Goal: Book appointment/travel/reservation

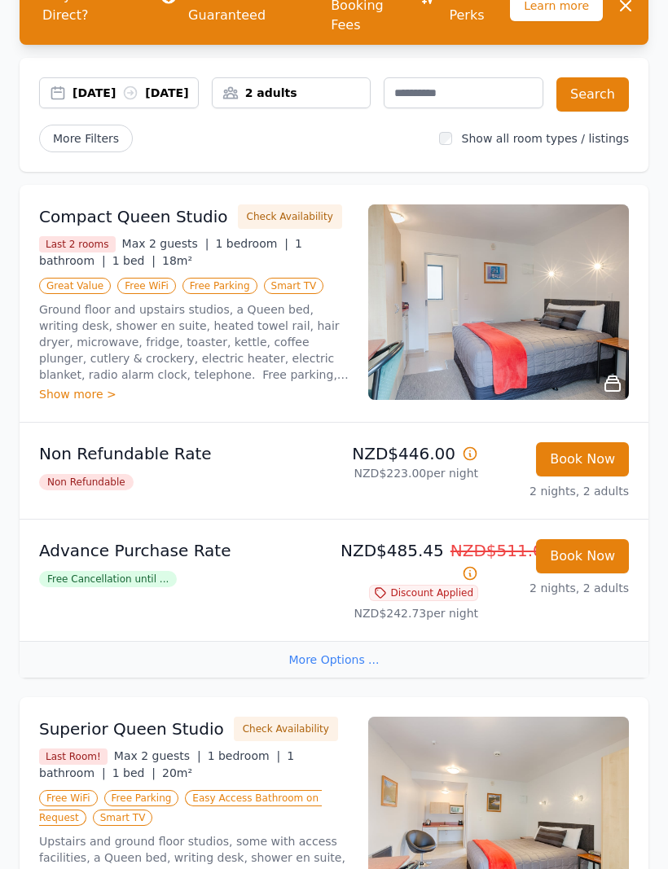
scroll to position [157, 0]
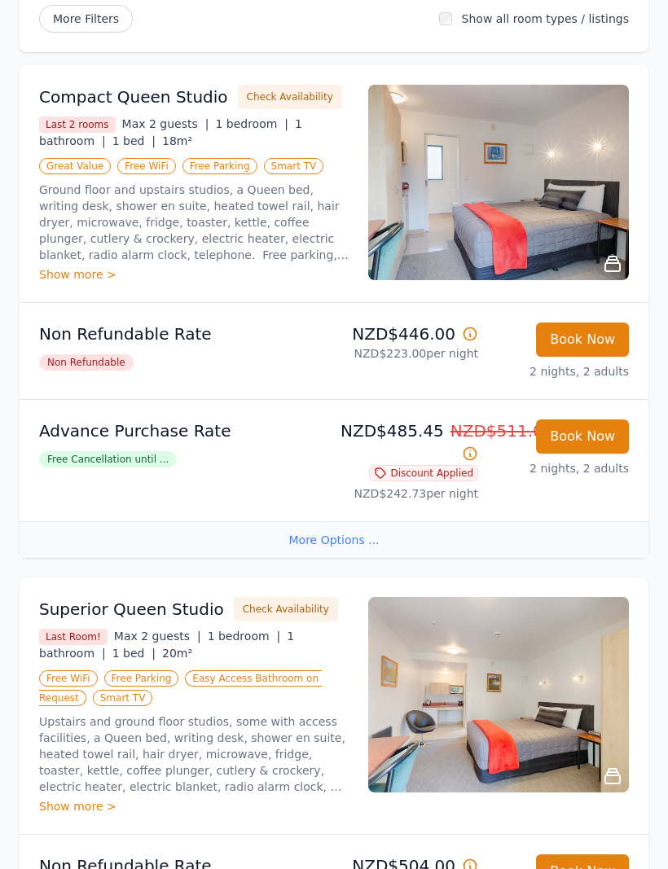
click at [371, 559] on div "More Options ..." at bounding box center [334, 540] width 629 height 37
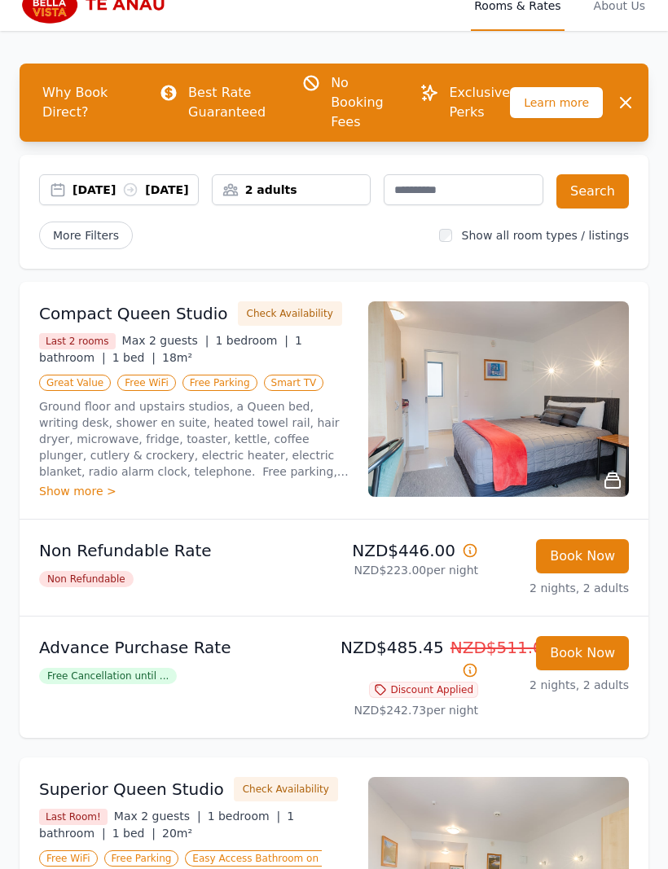
scroll to position [0, 0]
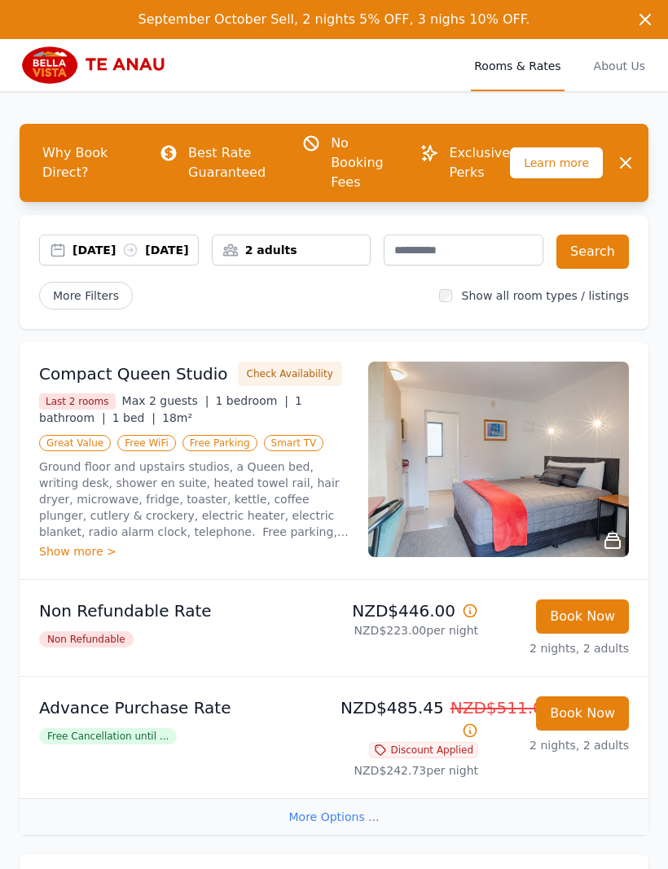
click at [574, 487] on img at bounding box center [498, 459] width 261 height 195
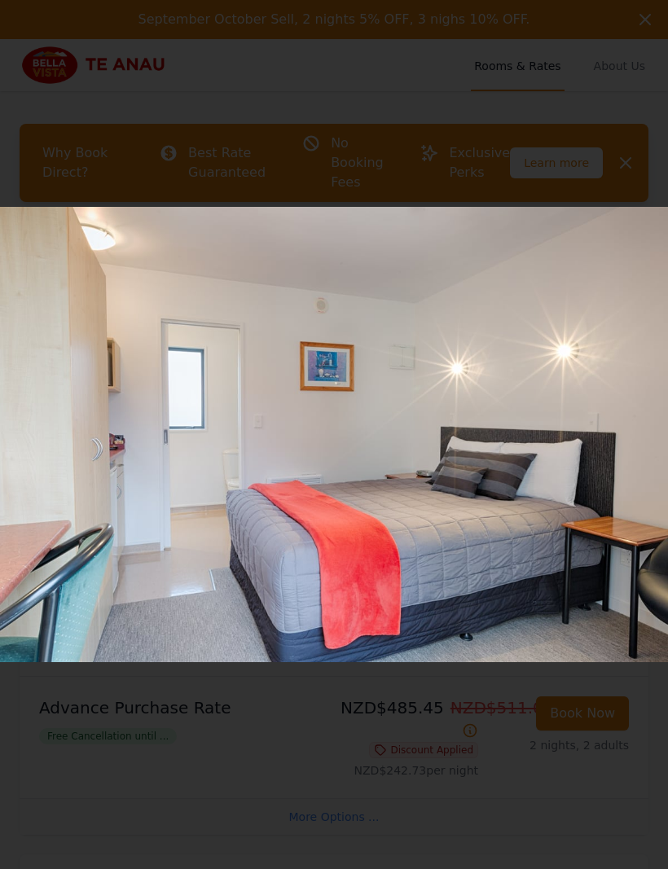
click at [577, 467] on img at bounding box center [334, 434] width 668 height 455
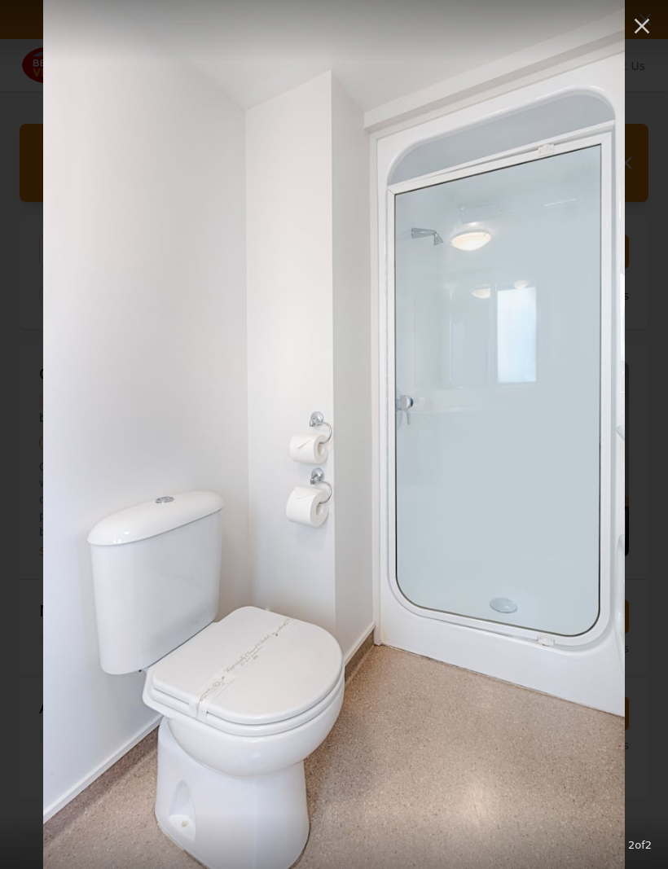
click at [584, 406] on img at bounding box center [334, 434] width 582 height 869
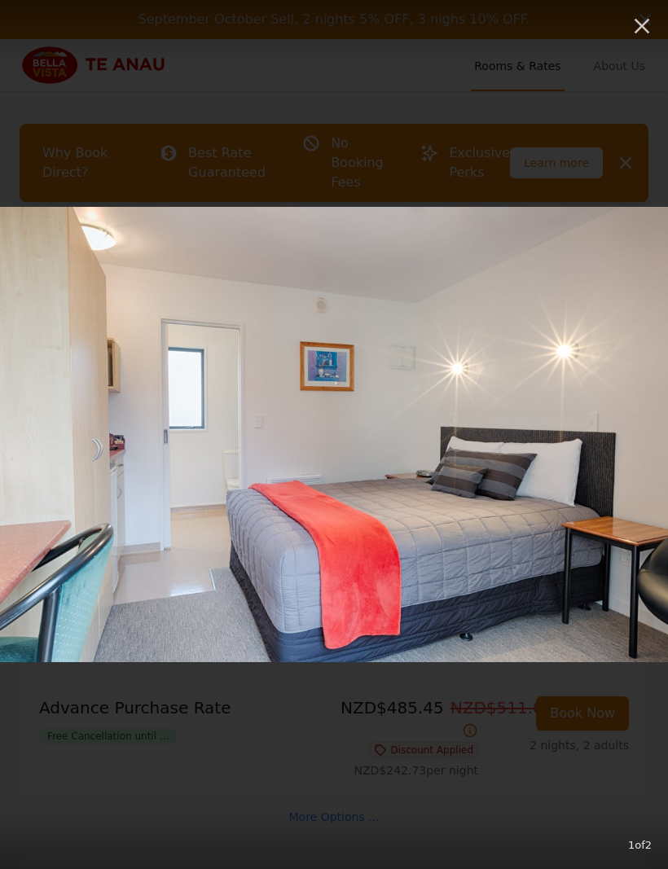
click at [635, 34] on icon "button" at bounding box center [642, 26] width 26 height 26
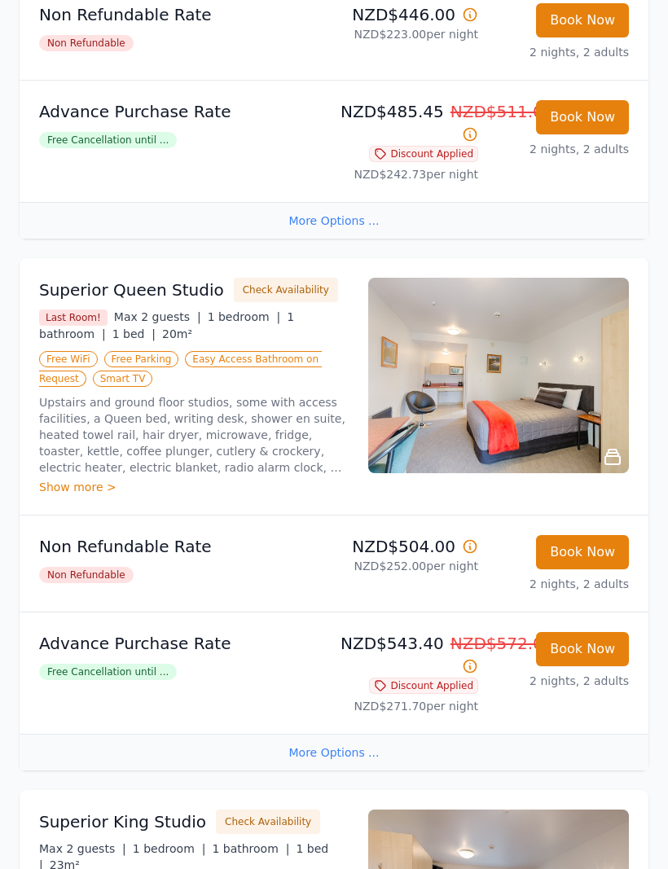
scroll to position [631, 0]
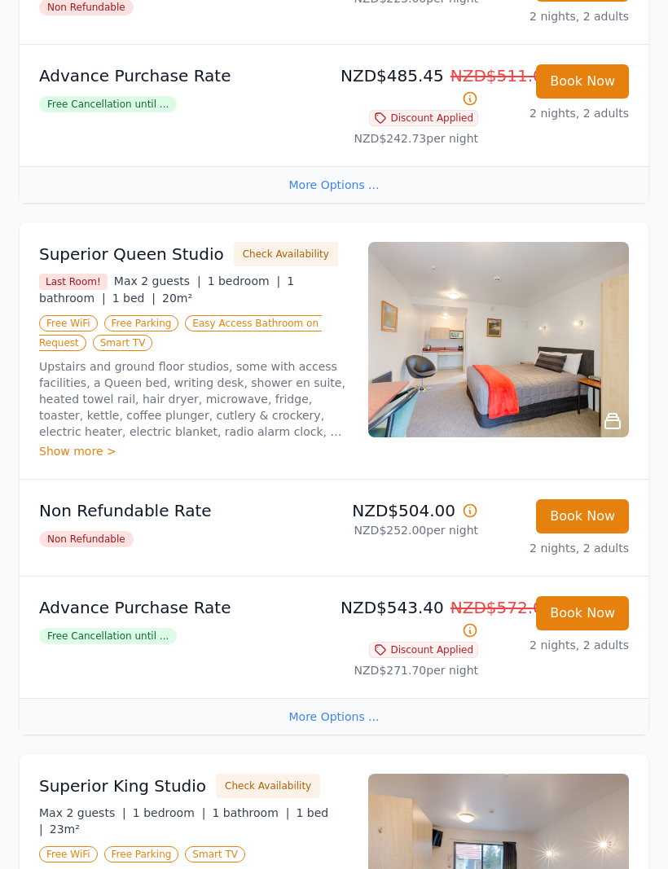
click at [557, 406] on img at bounding box center [498, 340] width 261 height 195
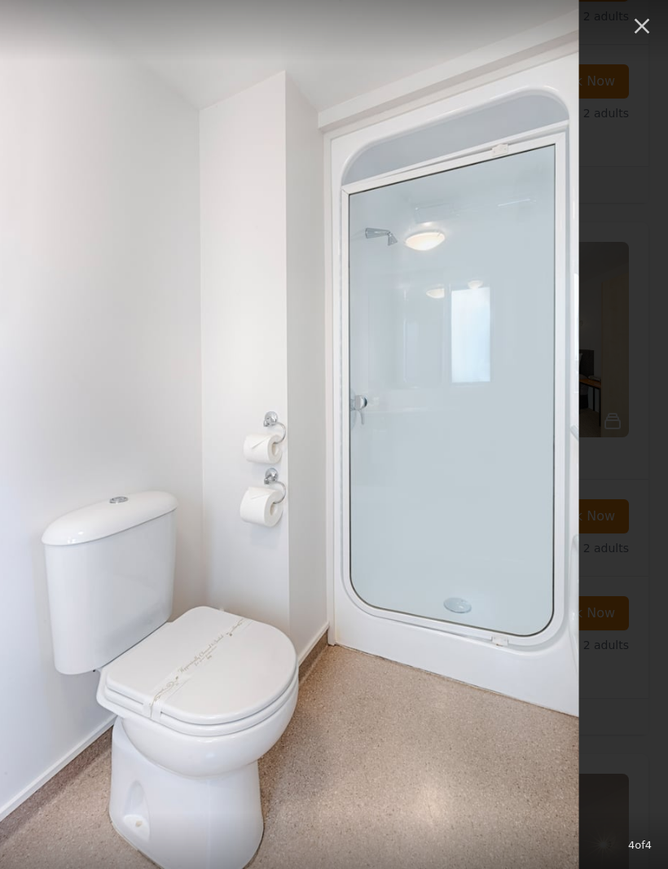
scroll to position [630, 0]
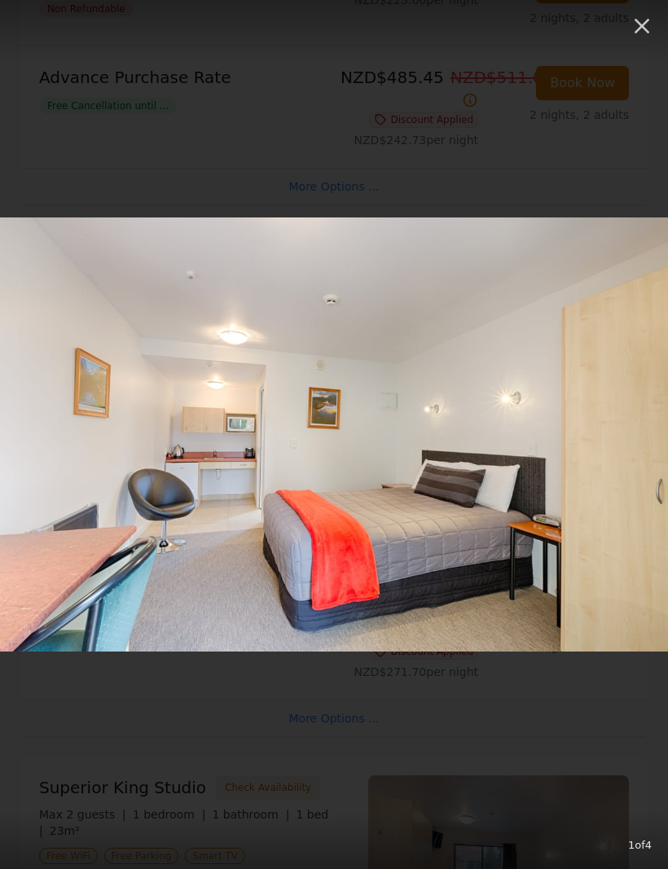
click at [630, 37] on icon "button" at bounding box center [642, 26] width 26 height 26
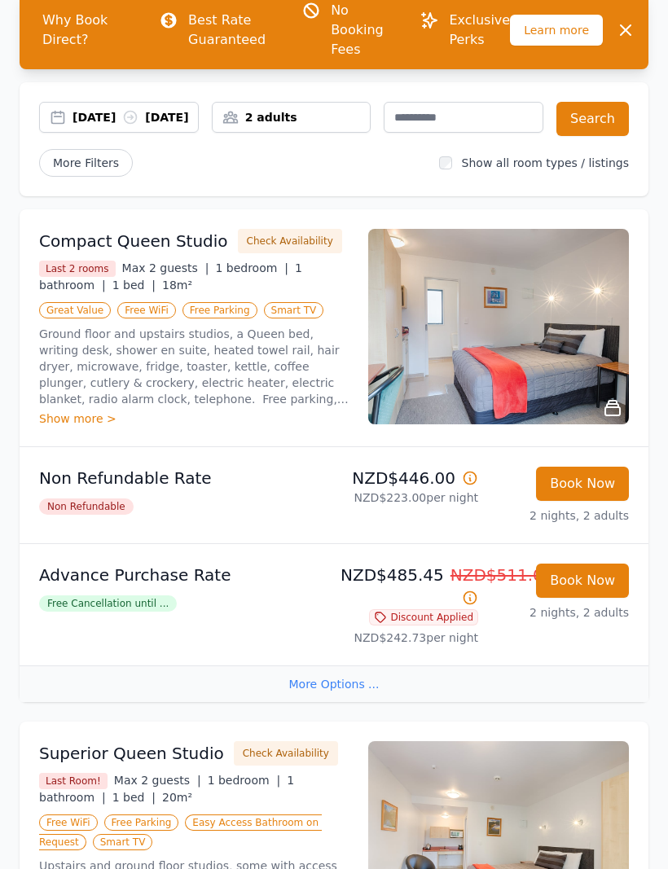
scroll to position [0, 0]
